Goal: Task Accomplishment & Management: Complete application form

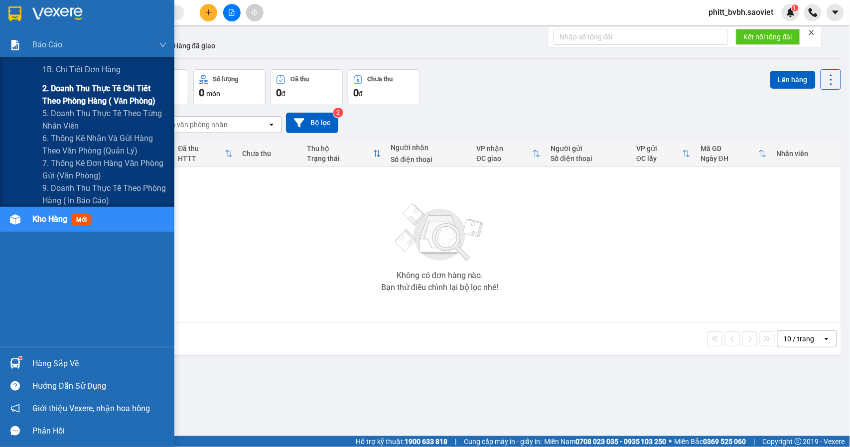
click at [63, 101] on span "2. Doanh thu thực tế chi tiết theo phòng hàng ( văn phòng)" at bounding box center [104, 94] width 125 height 25
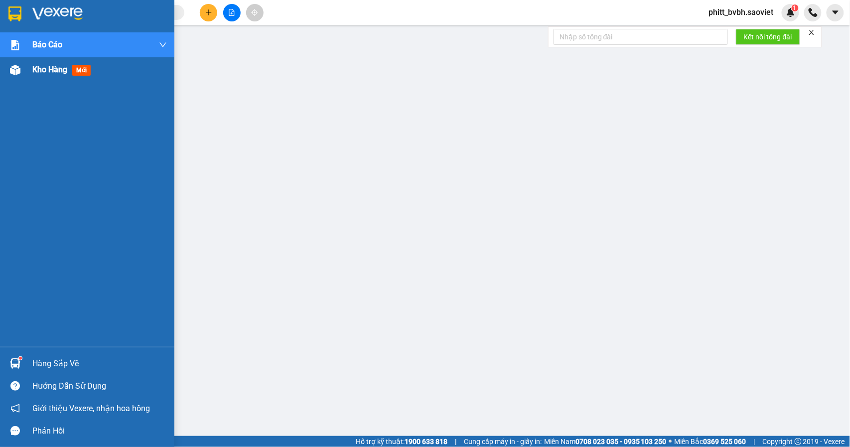
click at [30, 73] on div "Kho hàng mới" at bounding box center [87, 69] width 174 height 25
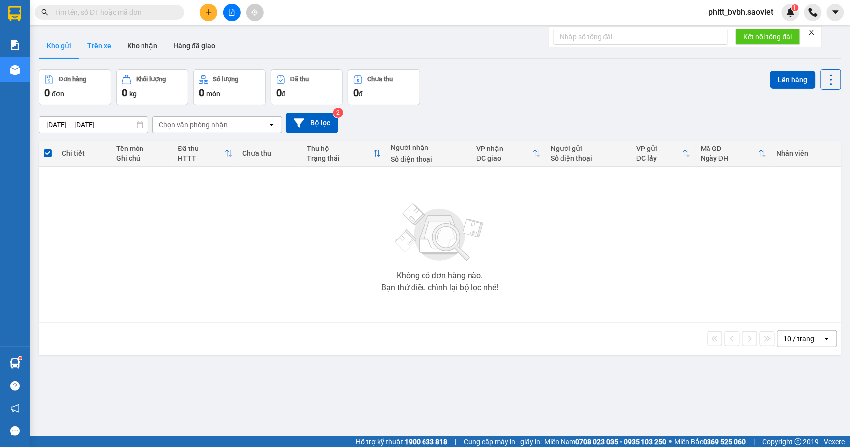
click at [92, 45] on button "Trên xe" at bounding box center [99, 46] width 40 height 24
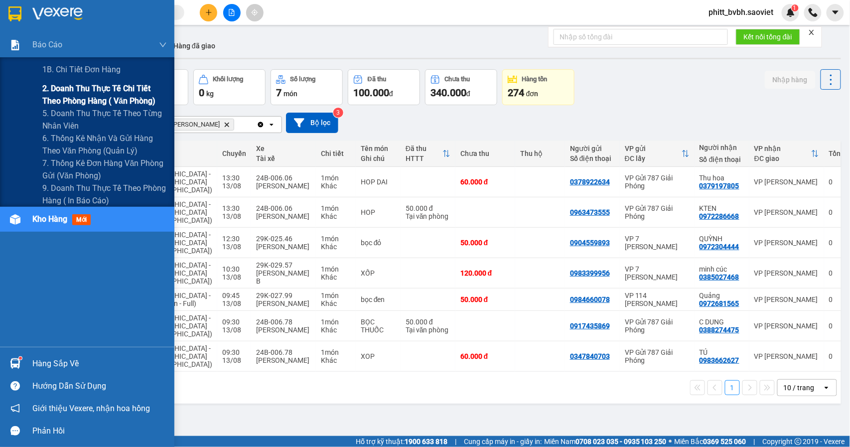
click at [58, 94] on span "2. Doanh thu thực tế chi tiết theo phòng hàng ( văn phòng)" at bounding box center [104, 94] width 125 height 25
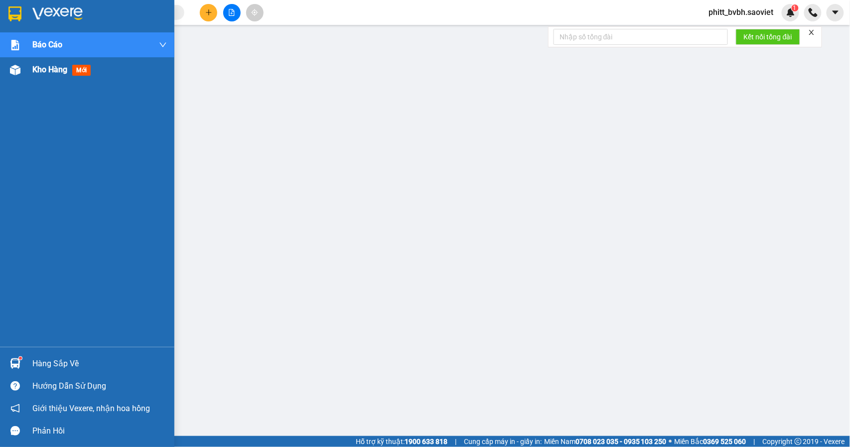
click at [50, 73] on span "Kho hàng" at bounding box center [49, 69] width 35 height 9
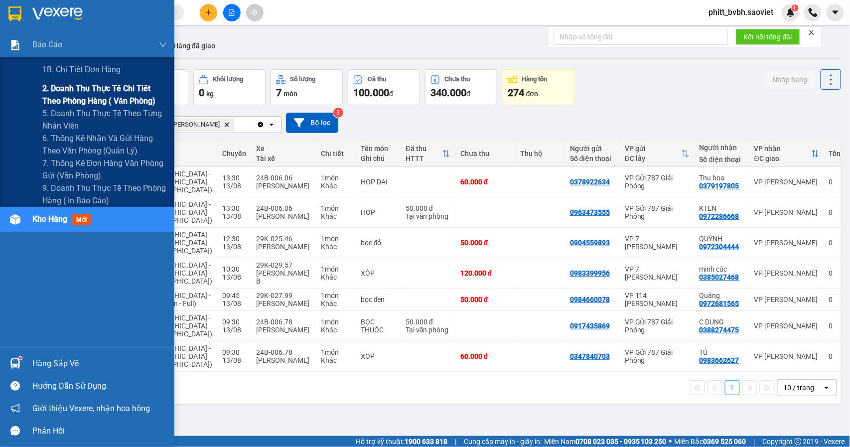
click at [46, 91] on span "2. Doanh thu thực tế chi tiết theo phòng hàng ( văn phòng)" at bounding box center [104, 94] width 125 height 25
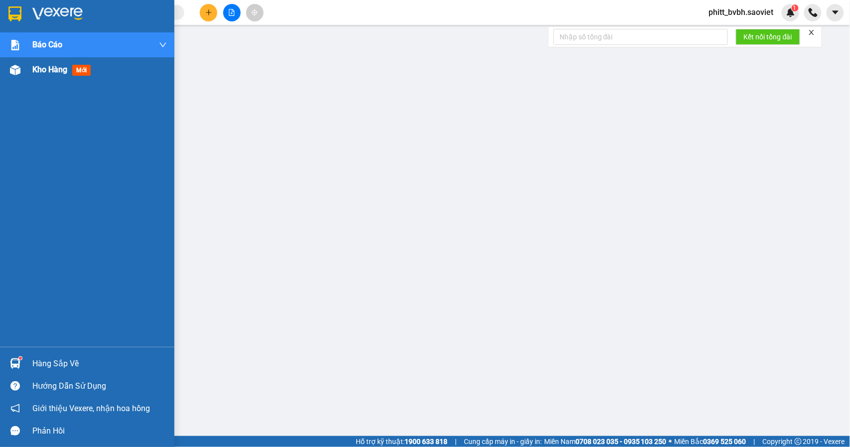
click at [65, 68] on span "Kho hàng" at bounding box center [49, 69] width 35 height 9
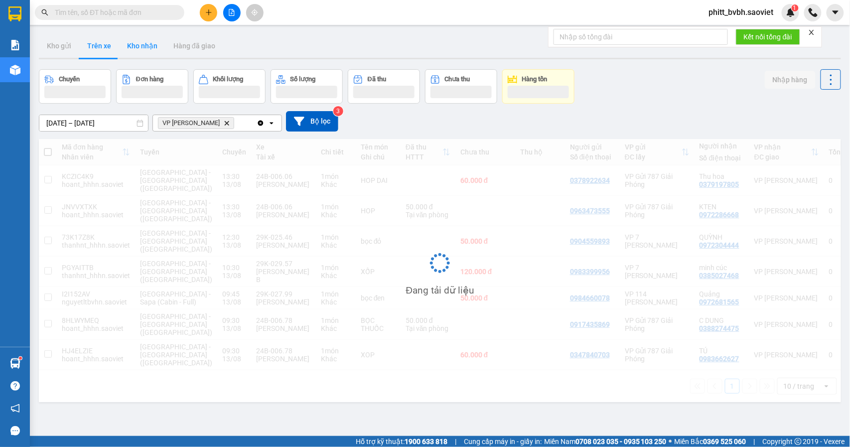
click at [148, 44] on button "Kho nhận" at bounding box center [142, 46] width 46 height 24
type input "[DATE] – [DATE]"
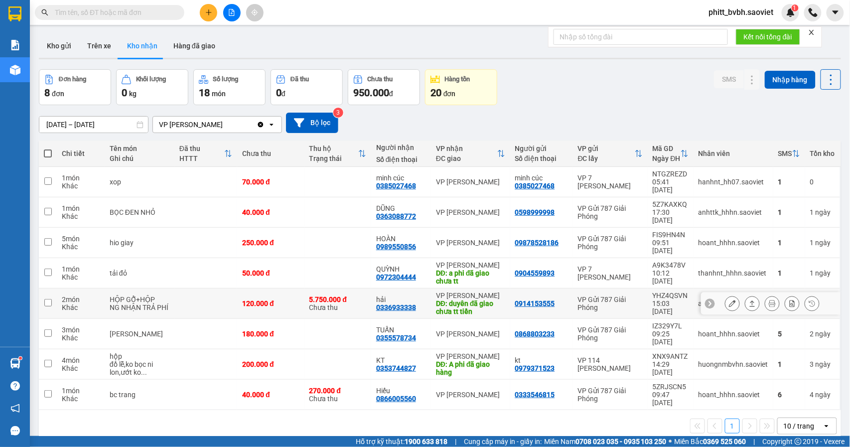
click at [353, 296] on div "5.750.000 đ Chưa thu" at bounding box center [338, 304] width 57 height 16
checkbox input "true"
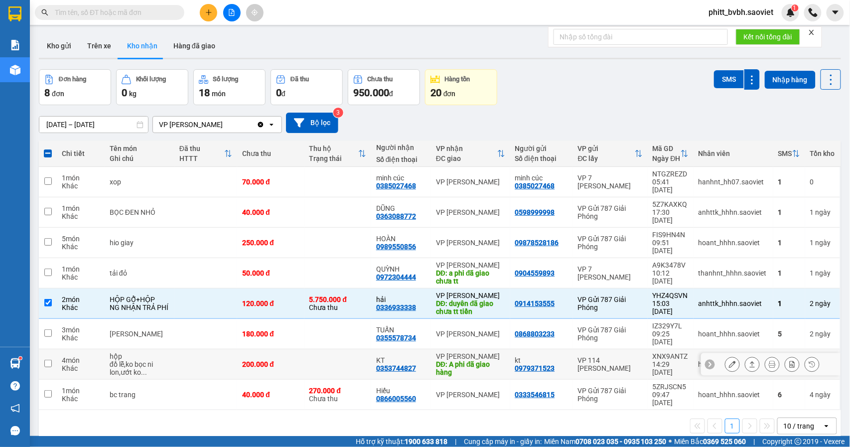
click at [316, 349] on td at bounding box center [338, 364] width 67 height 30
checkbox input "true"
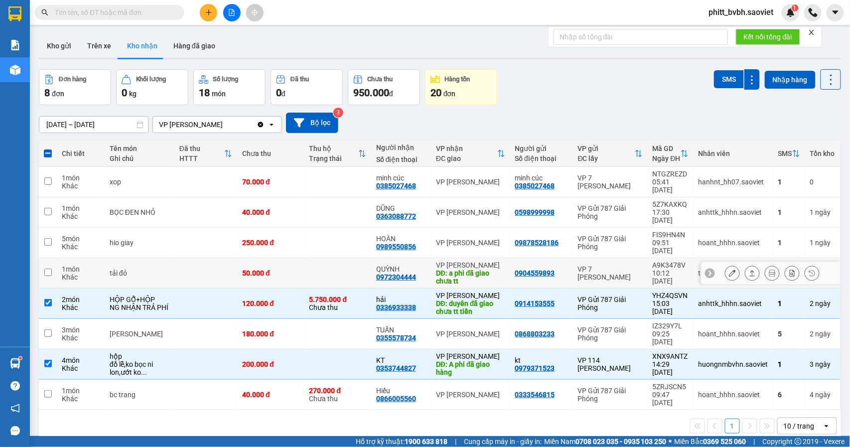
click at [491, 269] on div "DĐ: a phi đã giao chưa tt" at bounding box center [470, 277] width 69 height 16
checkbox input "true"
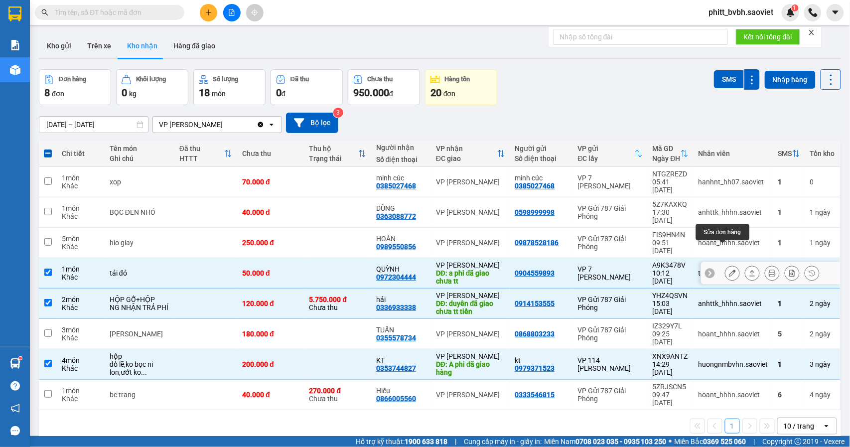
click at [726, 265] on button at bounding box center [733, 273] width 14 height 17
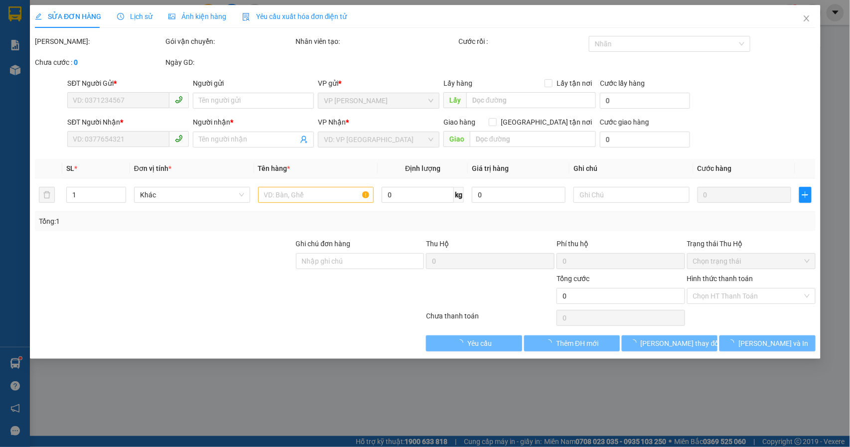
type input "0904559893"
type input "0972304444"
type input "QUỲNH"
type input "a phi đã giao chưa tt"
type input "50.000"
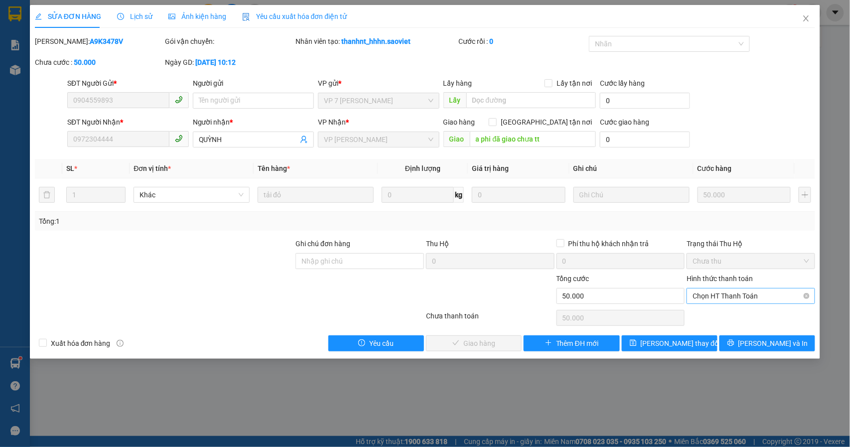
click at [750, 297] on span "Chọn HT Thanh Toán" at bounding box center [751, 296] width 117 height 15
click at [716, 316] on div "Tại văn phòng" at bounding box center [751, 317] width 117 height 11
type input "0"
click at [491, 349] on span "[PERSON_NAME] và Giao hàng" at bounding box center [493, 343] width 96 height 11
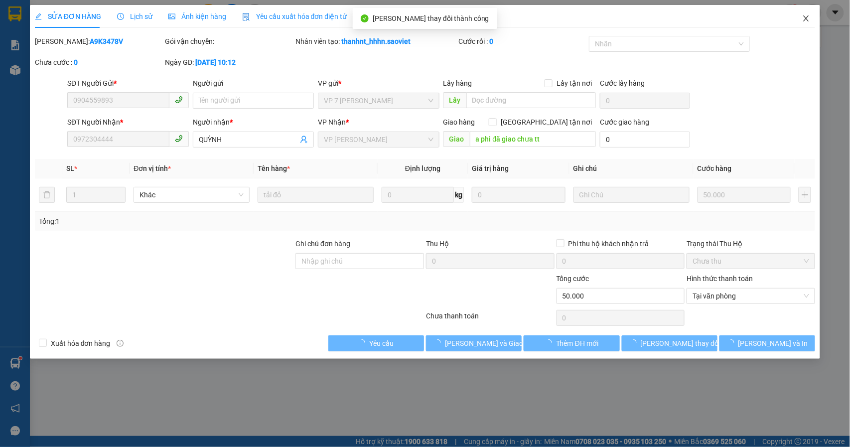
click at [810, 21] on icon "close" at bounding box center [807, 18] width 8 height 8
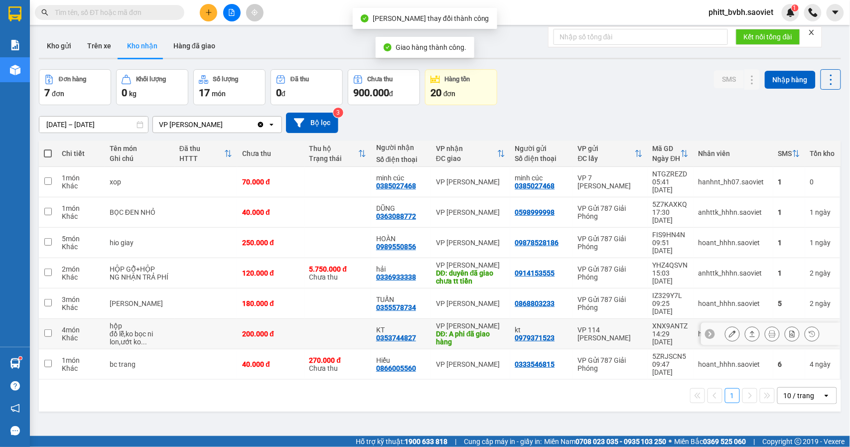
click at [278, 330] on div "200.000 đ" at bounding box center [270, 334] width 57 height 8
checkbox input "true"
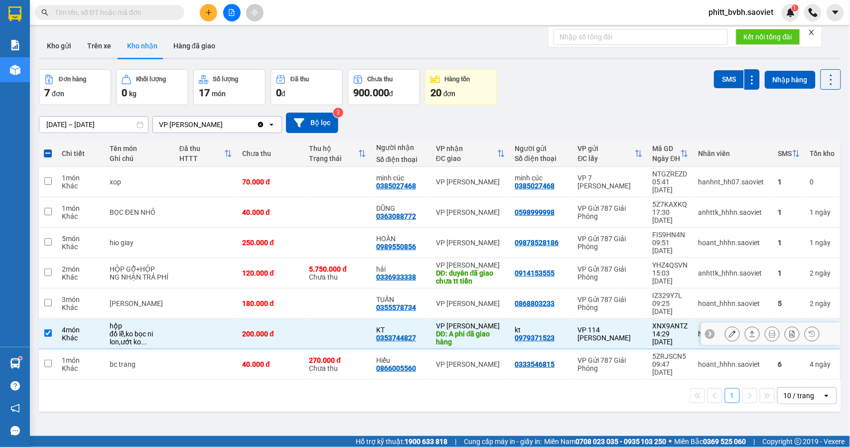
click at [728, 326] on button at bounding box center [733, 334] width 14 height 17
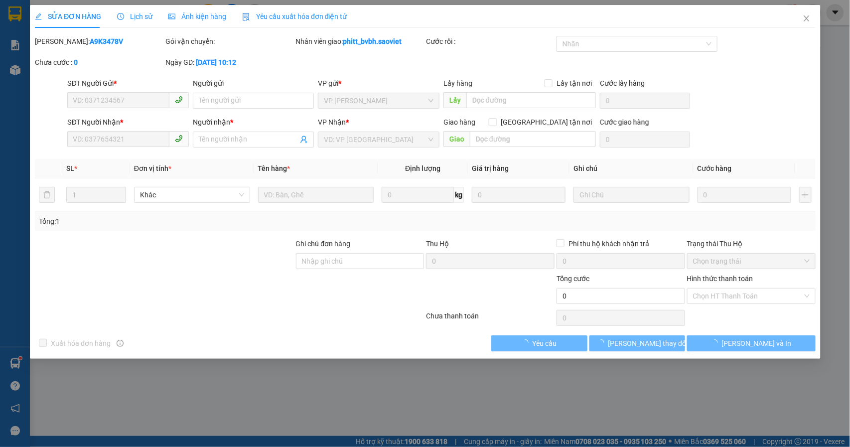
type input "0979371523"
type input "kt"
type input "0353744827"
type input "KT"
type input "A phi đã giao hàng"
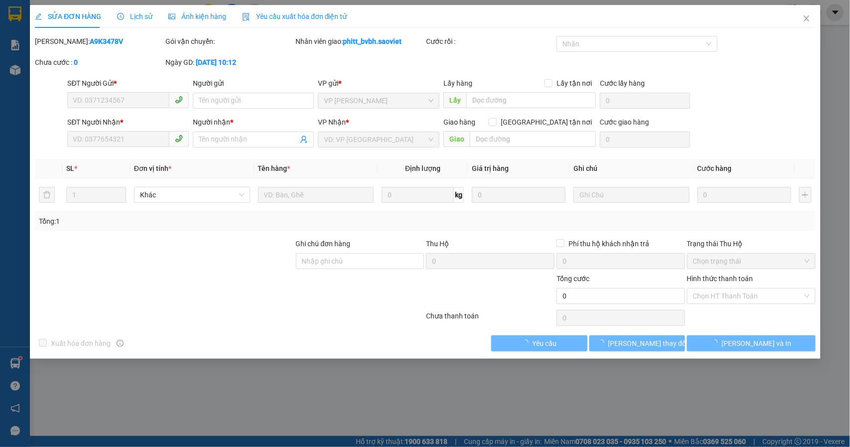
type input "200.000"
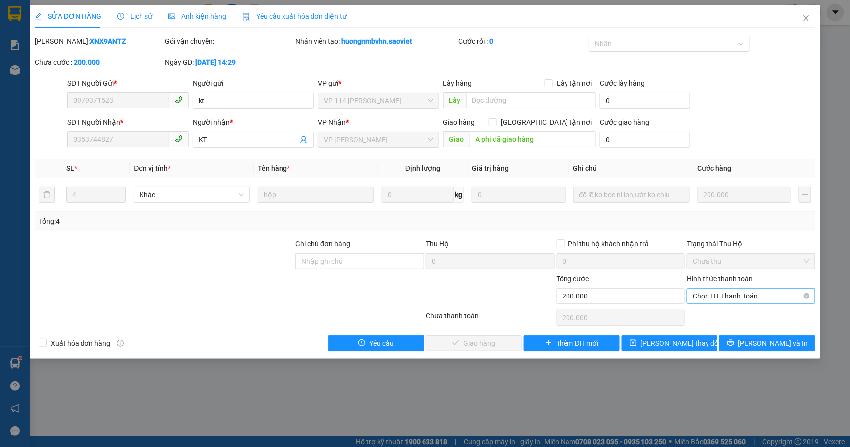
click at [738, 300] on span "Chọn HT Thanh Toán" at bounding box center [751, 296] width 117 height 15
click at [725, 318] on div "Tại văn phòng" at bounding box center [751, 317] width 117 height 11
type input "0"
click at [481, 335] on div "Total Paid Fee 0 Total UnPaid Fee 200.000 Cash Collection Total Fee Mã ĐH: XNX9…" at bounding box center [425, 194] width 781 height 316
drag, startPoint x: 481, startPoint y: 337, endPoint x: 479, endPoint y: 342, distance: 5.2
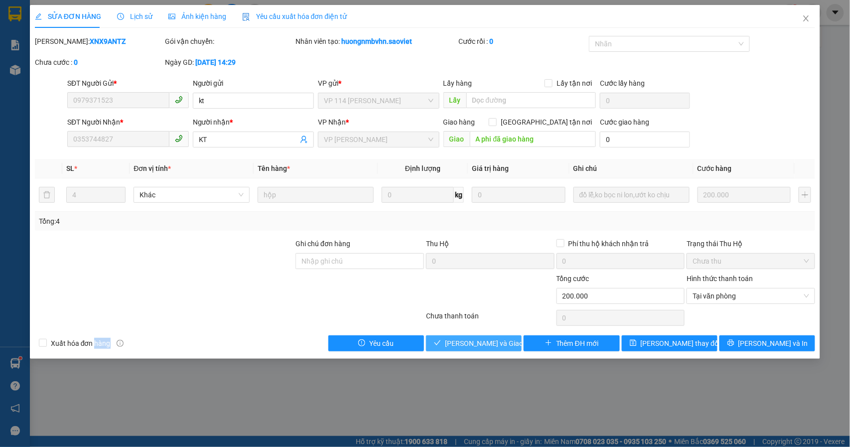
click at [479, 342] on div "Total Paid Fee 0 Total UnPaid Fee 200.000 Cash Collection Total Fee Mã ĐH: XNX9…" at bounding box center [425, 194] width 781 height 316
click at [461, 344] on span "[PERSON_NAME] và Giao hàng" at bounding box center [493, 343] width 96 height 11
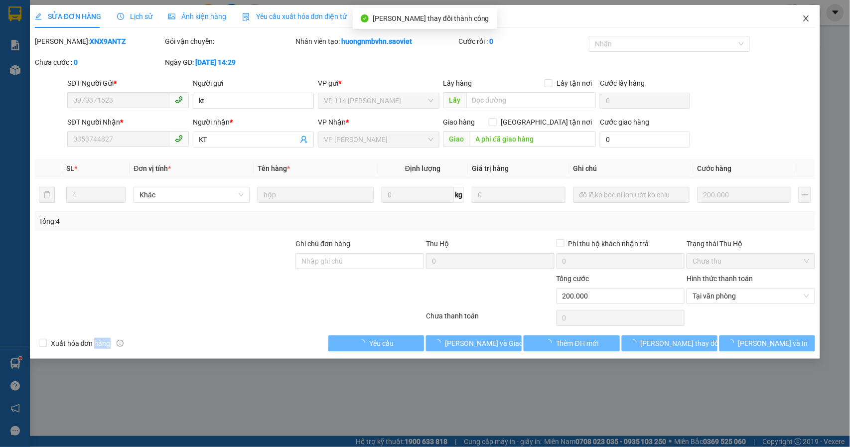
click at [809, 18] on icon "close" at bounding box center [807, 18] width 8 height 8
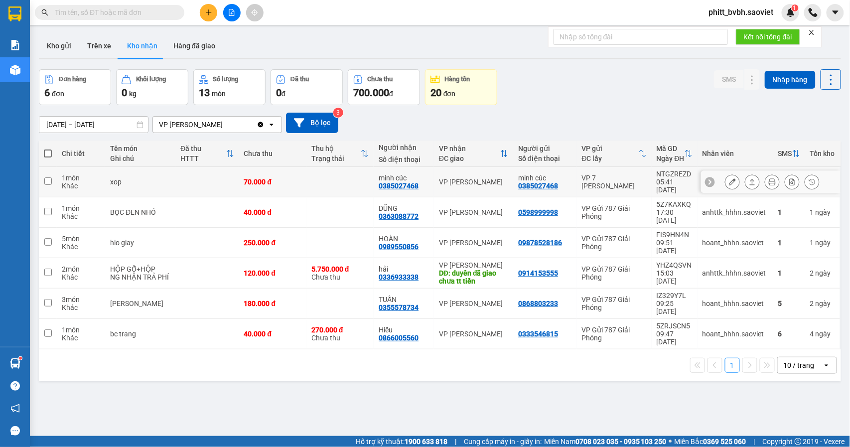
click at [314, 177] on td at bounding box center [340, 182] width 67 height 30
checkbox input "true"
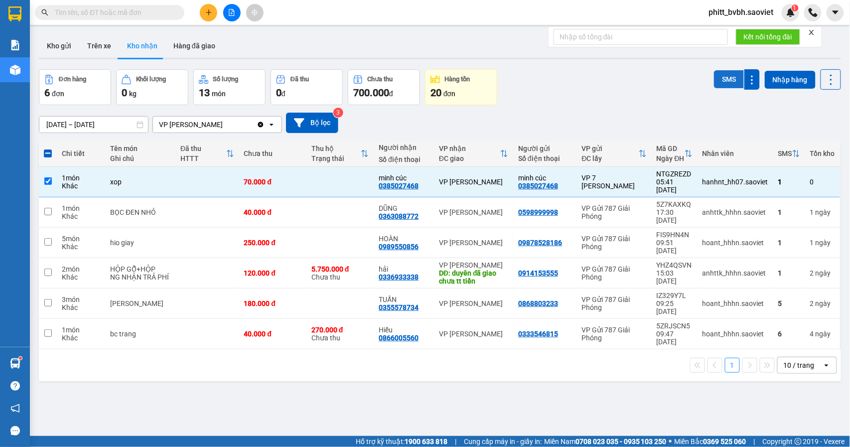
click at [714, 77] on button "SMS" at bounding box center [729, 79] width 30 height 18
click at [726, 174] on button at bounding box center [733, 181] width 14 height 17
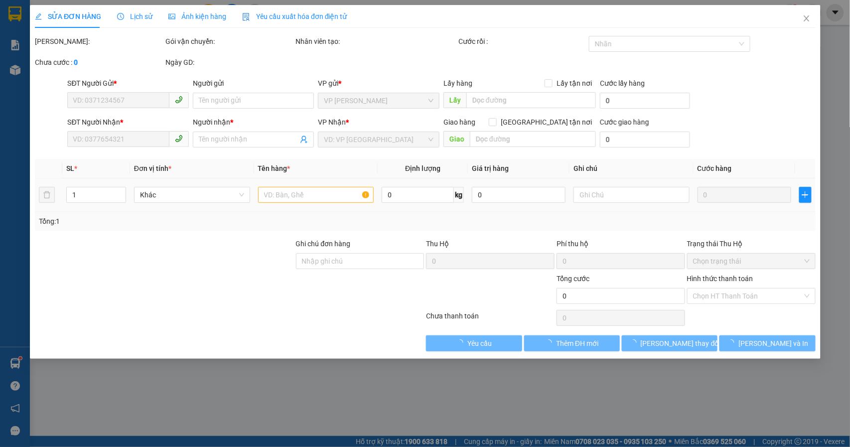
type input "0385027468"
type input "minh cúc"
type input "0385027468"
type input "minh cúc"
type input "70.000"
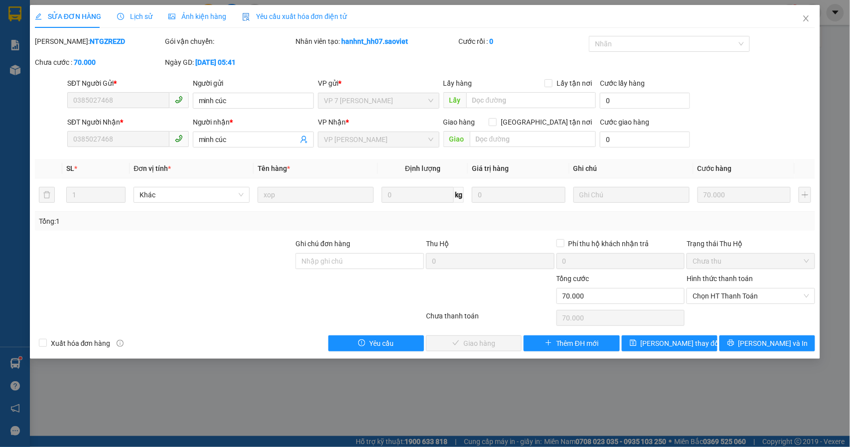
click at [736, 299] on span "Chọn HT Thanh Toán" at bounding box center [751, 296] width 117 height 15
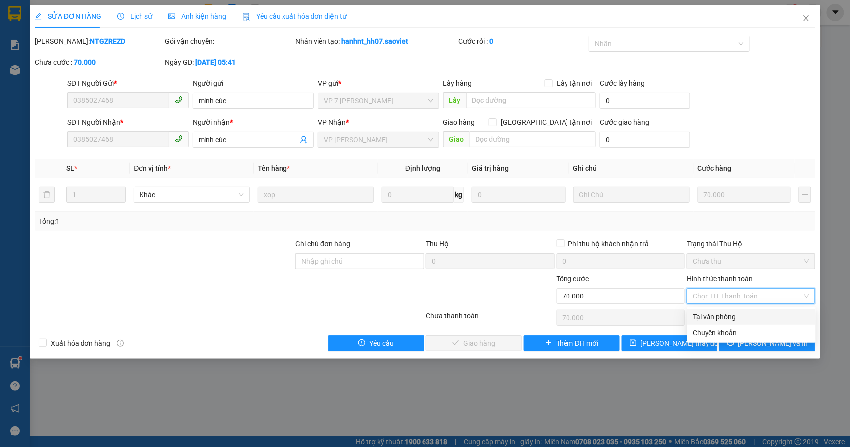
click at [723, 317] on div "Tại văn phòng" at bounding box center [751, 317] width 117 height 11
type input "0"
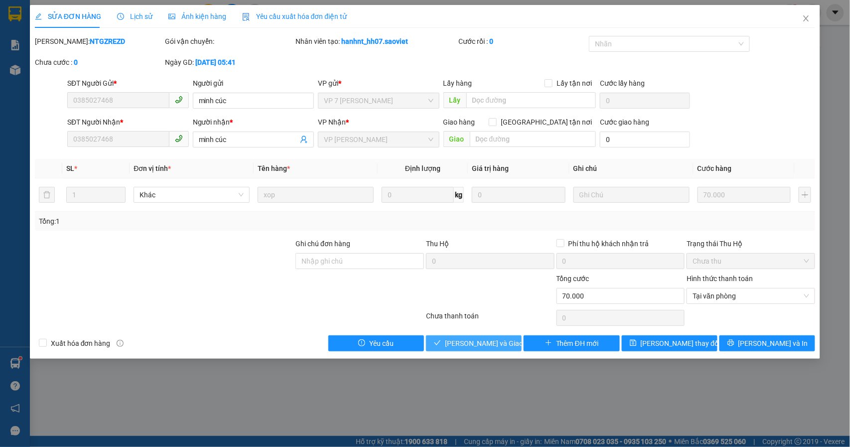
click at [462, 351] on button "[PERSON_NAME] và Giao hàng" at bounding box center [474, 343] width 96 height 16
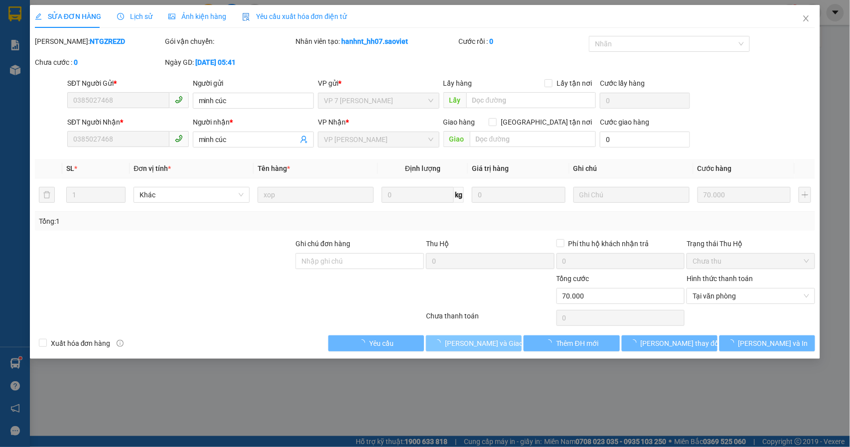
click at [467, 344] on span "[PERSON_NAME] và Giao hàng" at bounding box center [493, 343] width 96 height 11
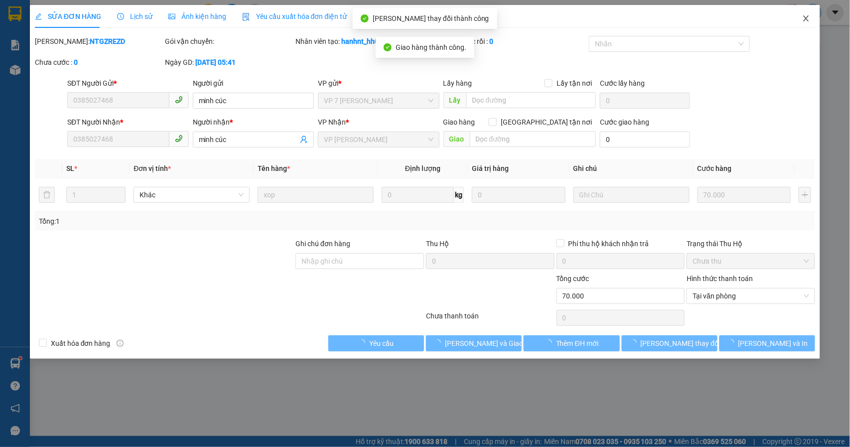
click at [800, 10] on span "Close" at bounding box center [807, 19] width 28 height 28
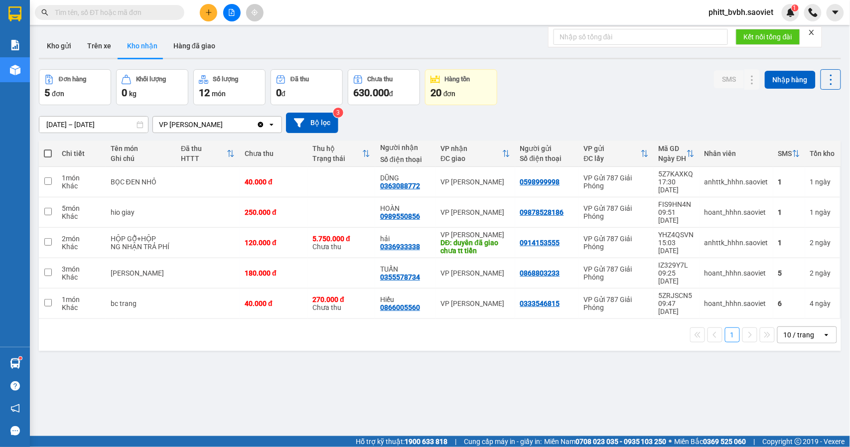
click at [143, 15] on input "text" at bounding box center [114, 12] width 118 height 11
type input "1"
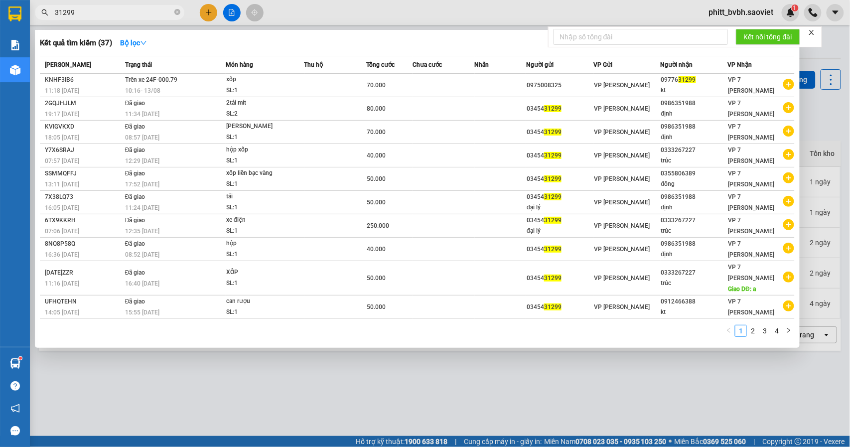
type input "31299"
click at [696, 391] on div at bounding box center [425, 223] width 850 height 447
